Goal: Use online tool/utility: Utilize a website feature to perform a specific function

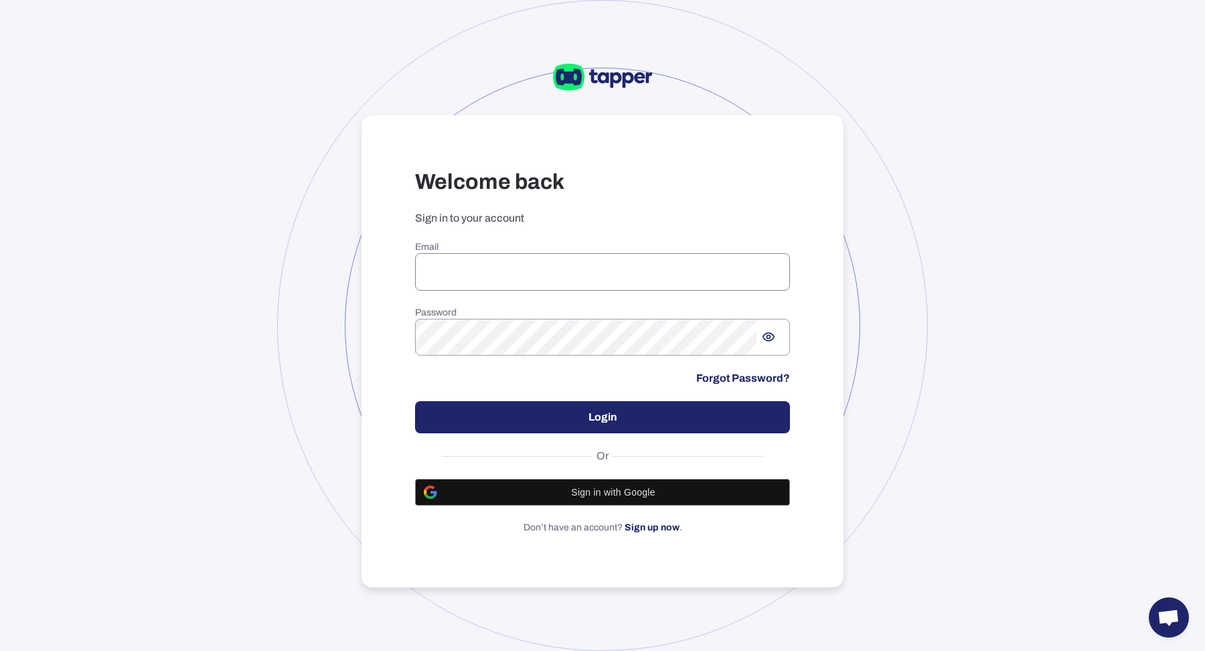
type input "**********"
click at [553, 420] on button "Login" at bounding box center [602, 417] width 375 height 32
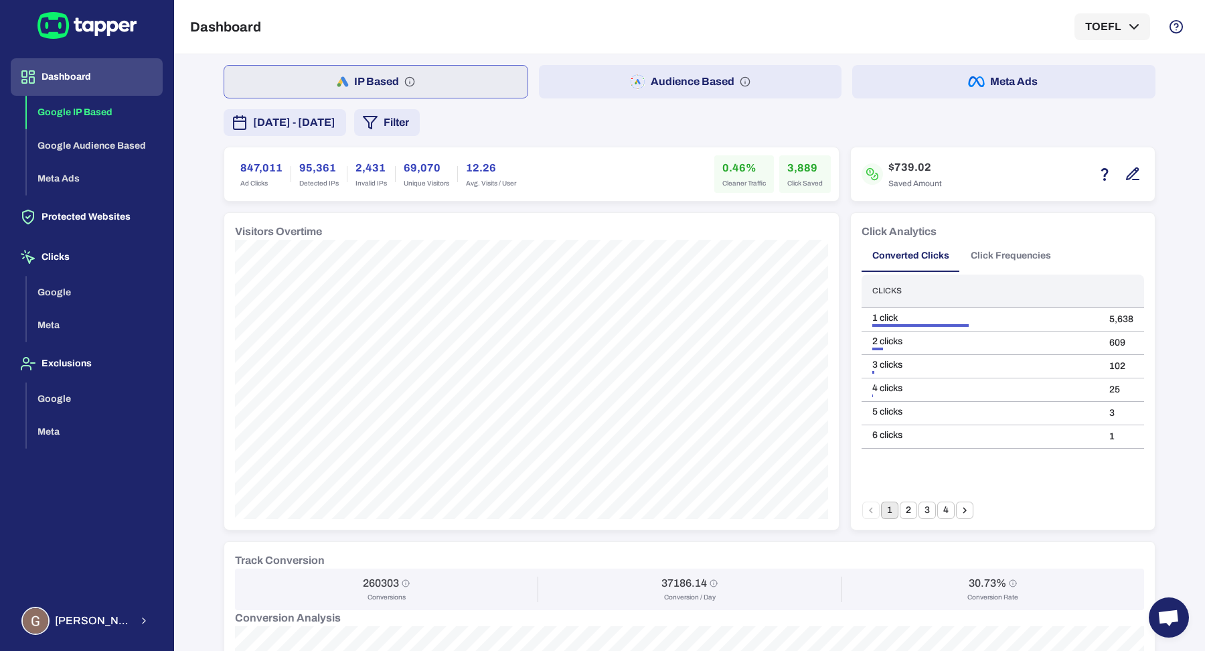
click at [588, 71] on button "Audience Based" at bounding box center [690, 81] width 303 height 33
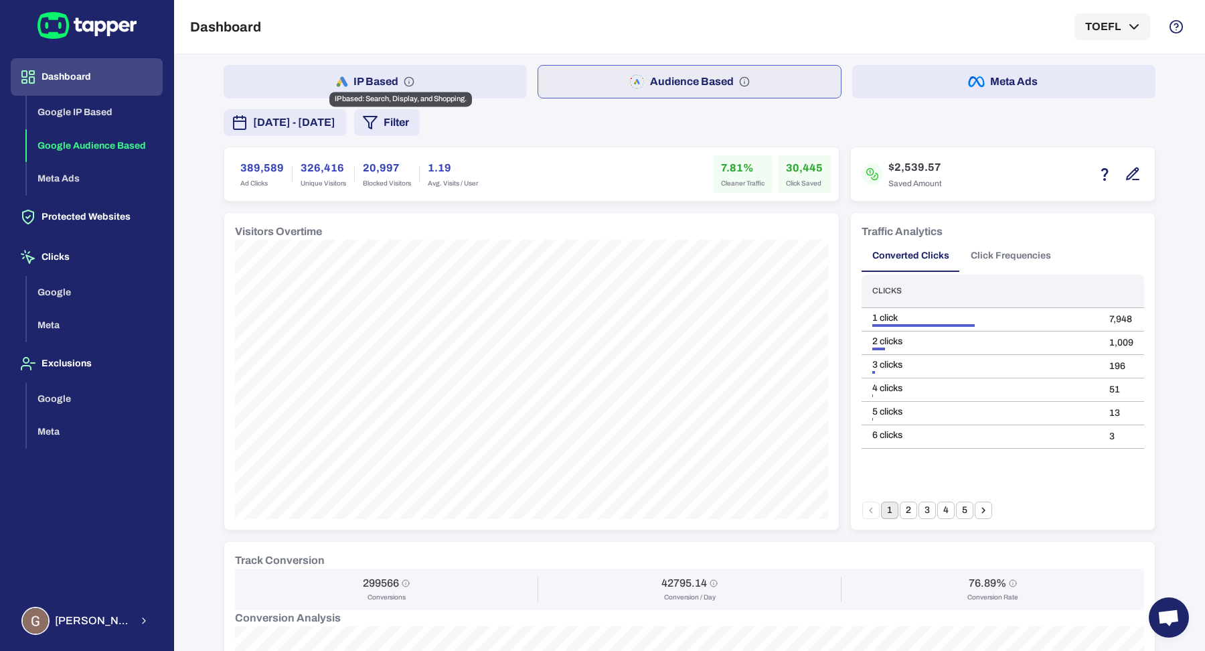
click at [404, 78] on icon "IP based: Search, Display, and Shopping." at bounding box center [409, 81] width 11 height 11
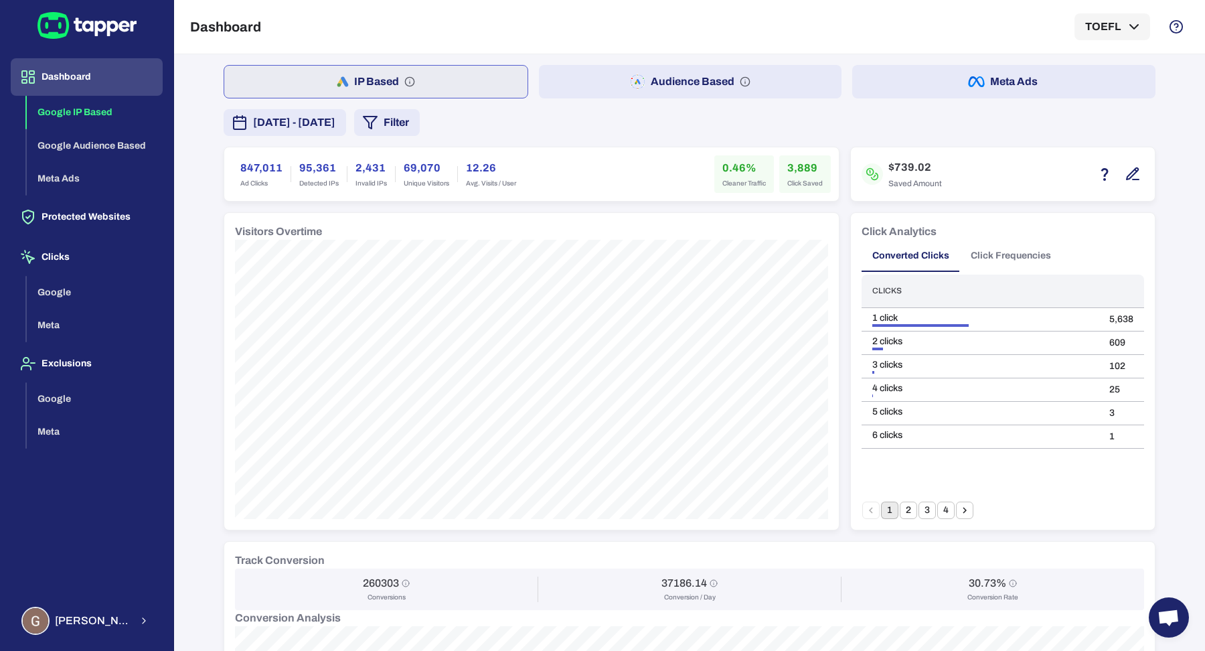
click at [950, 93] on button "Meta Ads" at bounding box center [1003, 81] width 303 height 33
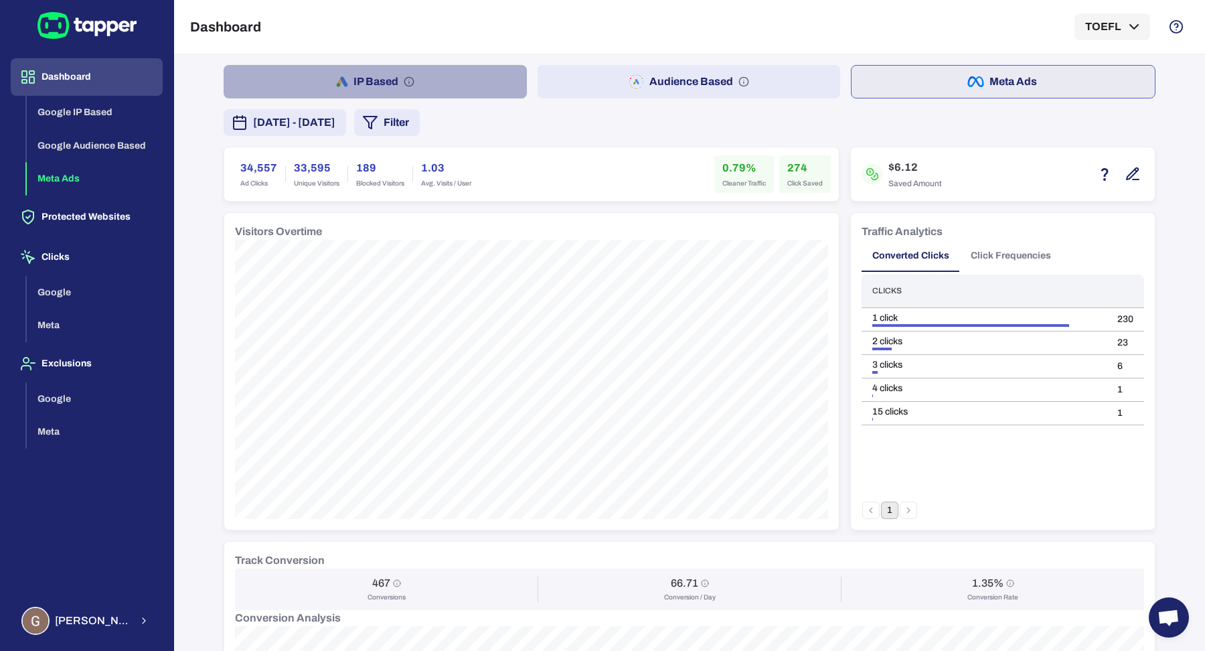
click at [343, 76] on button "IP Based" at bounding box center [375, 81] width 303 height 33
